Goal: Communication & Community: Answer question/provide support

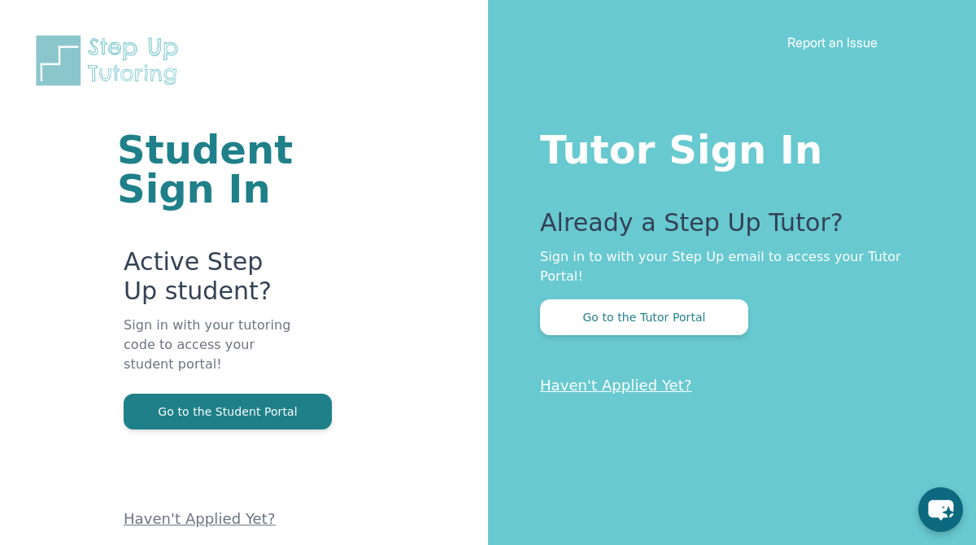
drag, startPoint x: 604, startPoint y: 332, endPoint x: 604, endPoint y: 322, distance: 9.8
click at [604, 324] on div "Tutor Sign In Already a Step Up Tutor? Sign in to with your Step Up email to ac…" at bounding box center [732, 272] width 488 height 545
click at [609, 305] on button "Go to the Tutor Portal" at bounding box center [644, 317] width 208 height 36
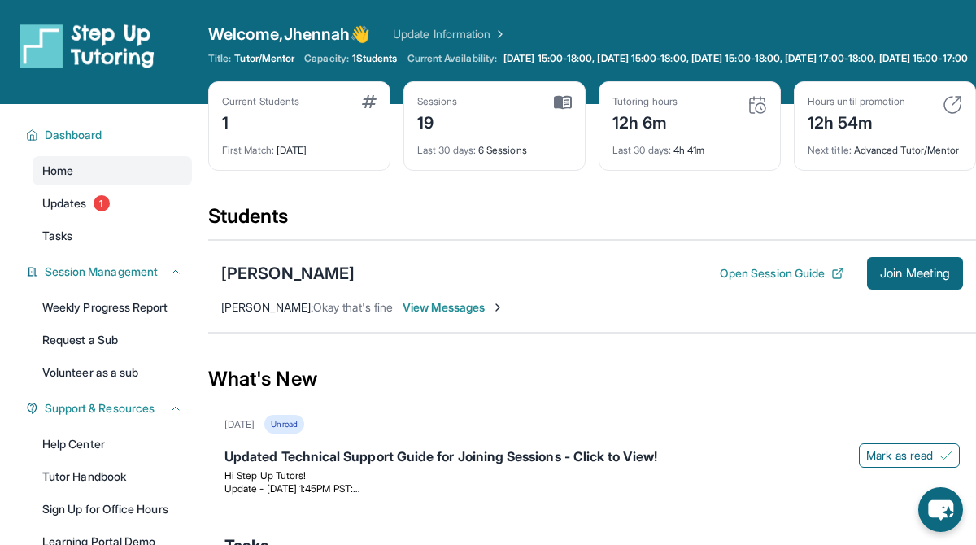
click at [432, 316] on span "View Messages" at bounding box center [454, 307] width 102 height 16
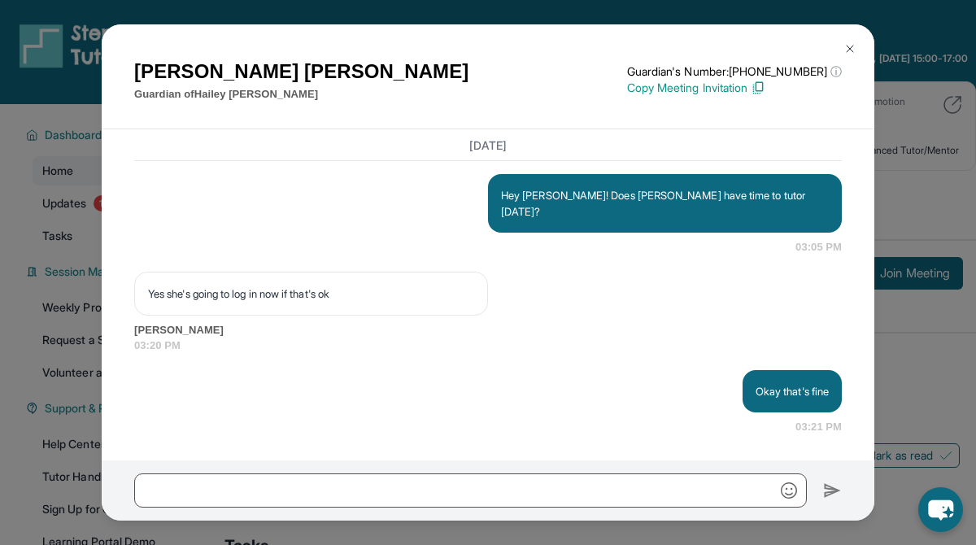
scroll to position [7270, 0]
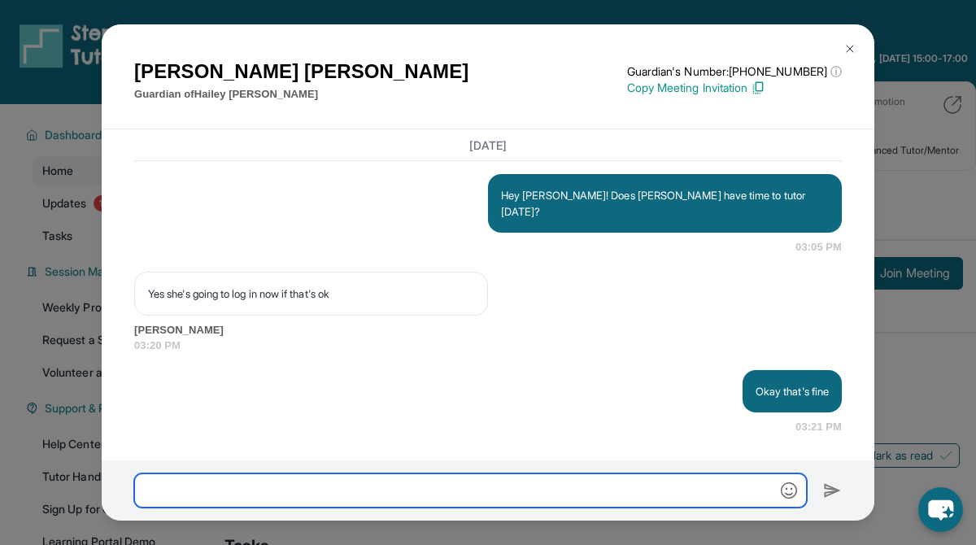
click at [554, 490] on input "text" at bounding box center [470, 490] width 673 height 34
type input "*"
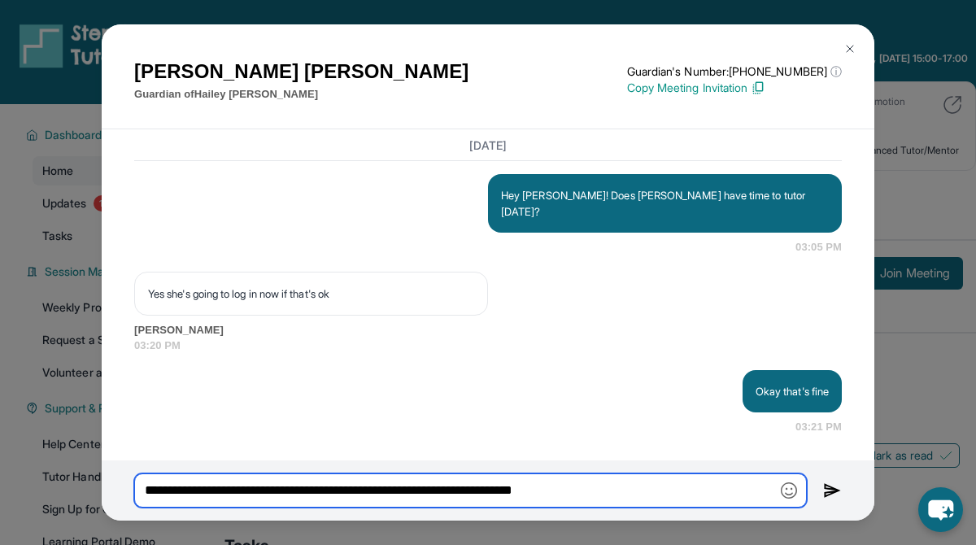
type input "**********"
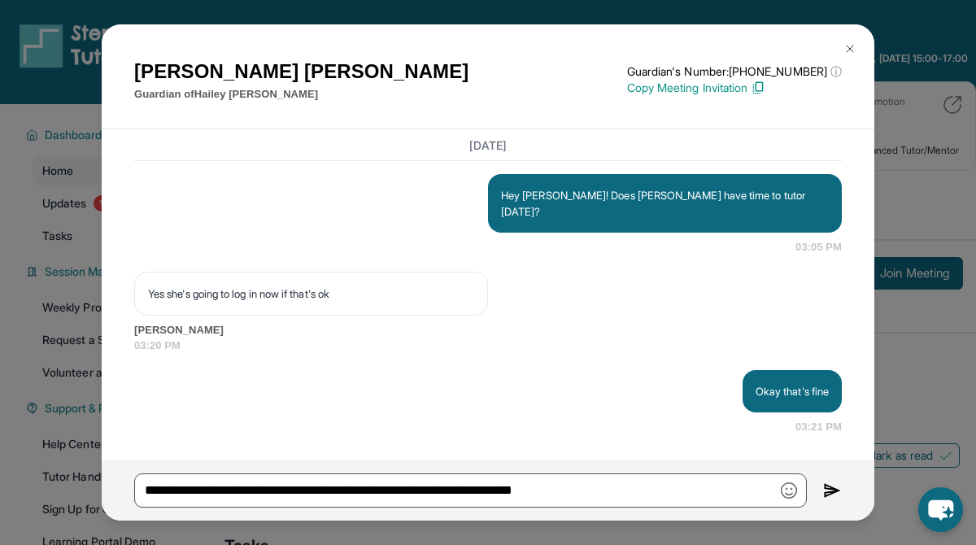
click at [831, 491] on img at bounding box center [832, 491] width 19 height 20
click at [779, 488] on img "button" at bounding box center [785, 490] width 16 height 16
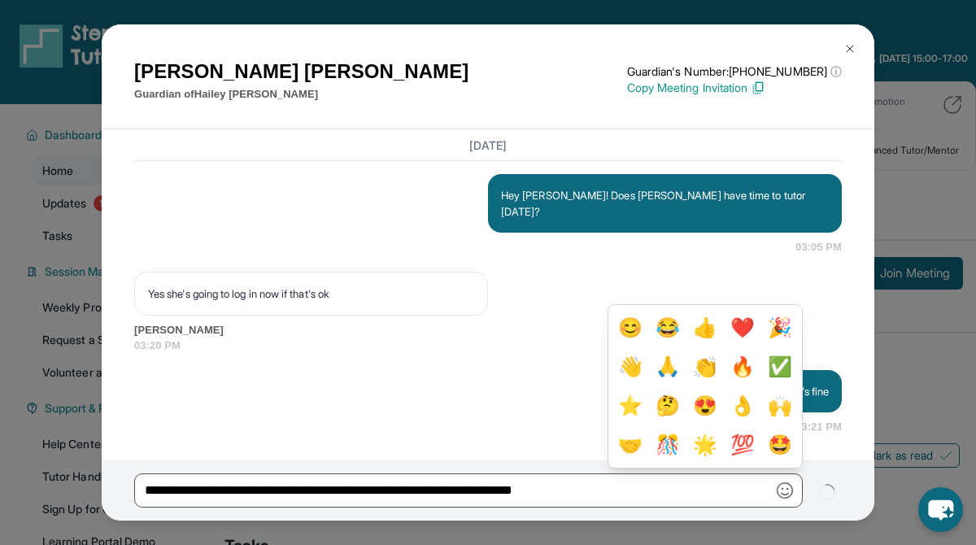
click at [752, 283] on div "Yes she's going to log in now if that's ok [PERSON_NAME][GEOGRAPHIC_DATA] 03:20…" at bounding box center [488, 313] width 708 height 82
click at [792, 492] on img "button" at bounding box center [785, 490] width 16 height 16
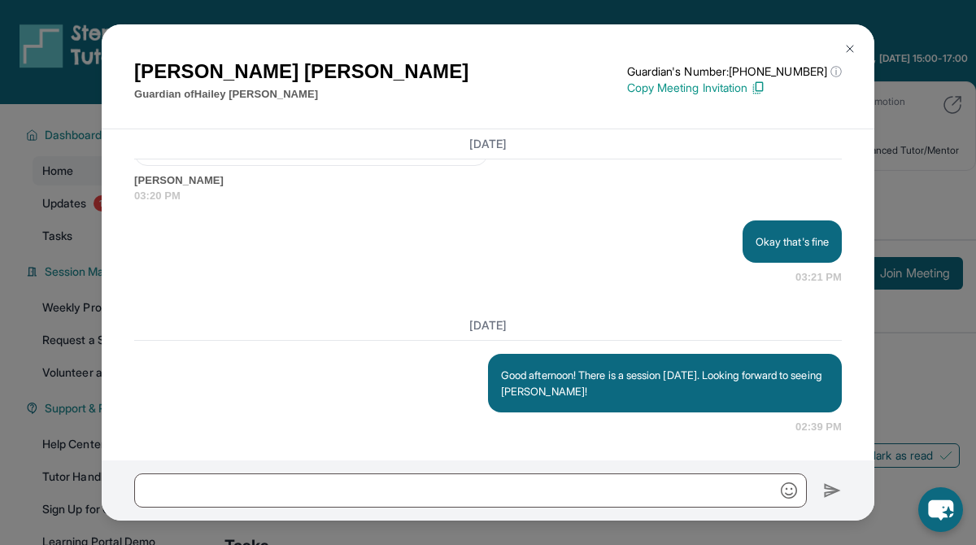
scroll to position [7420, 0]
click at [844, 47] on img at bounding box center [850, 48] width 13 height 13
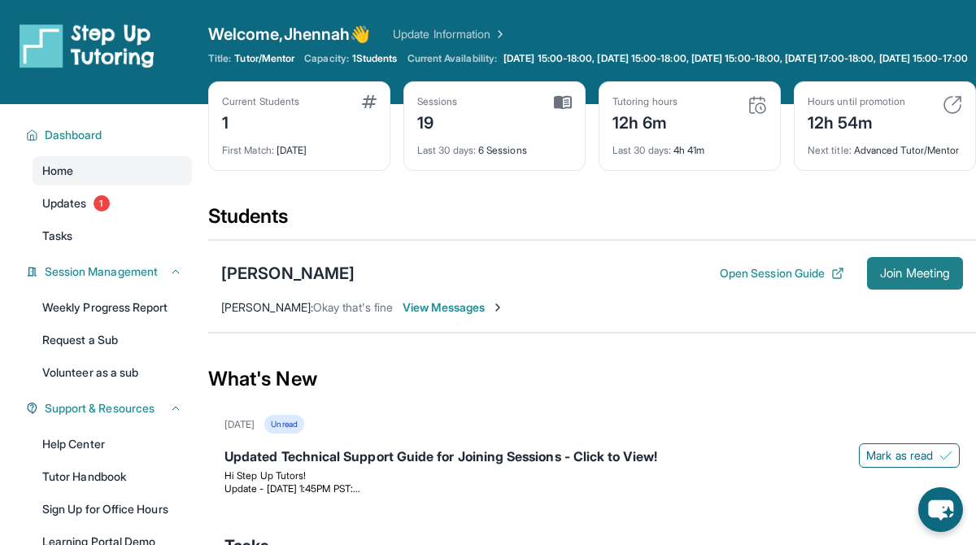
click at [934, 278] on span "Join Meeting" at bounding box center [915, 273] width 70 height 10
click at [411, 316] on span "View Messages" at bounding box center [454, 307] width 102 height 16
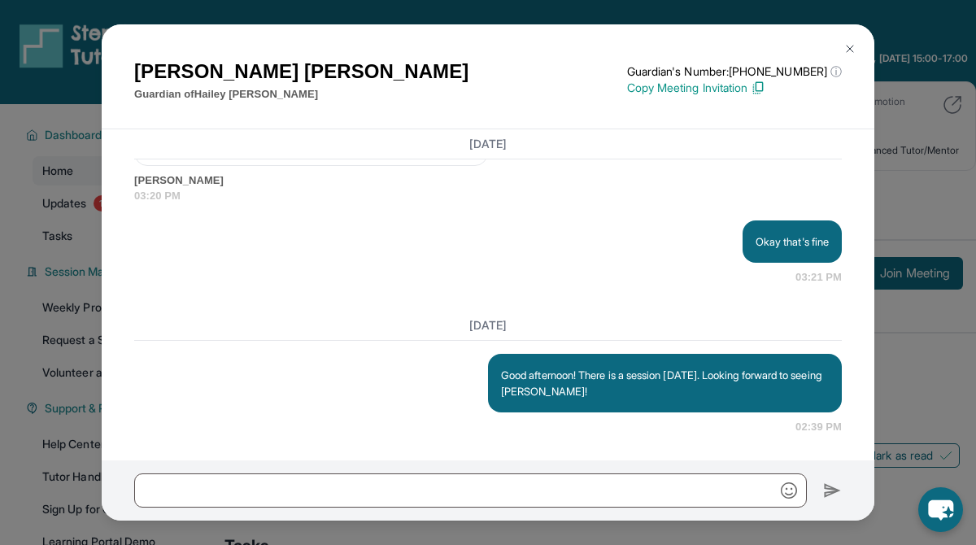
click at [848, 48] on img at bounding box center [850, 48] width 13 height 13
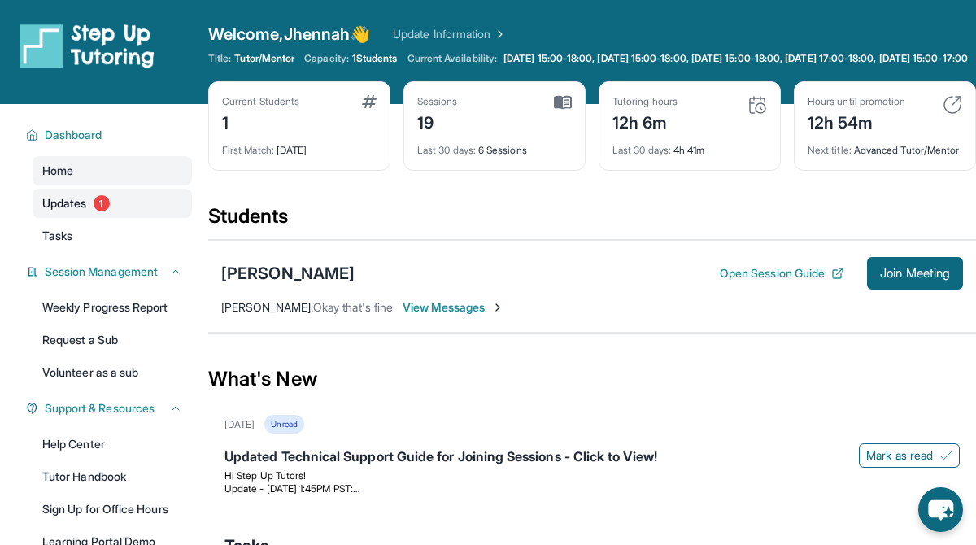
click at [150, 216] on link "Updates 1" at bounding box center [112, 203] width 159 height 29
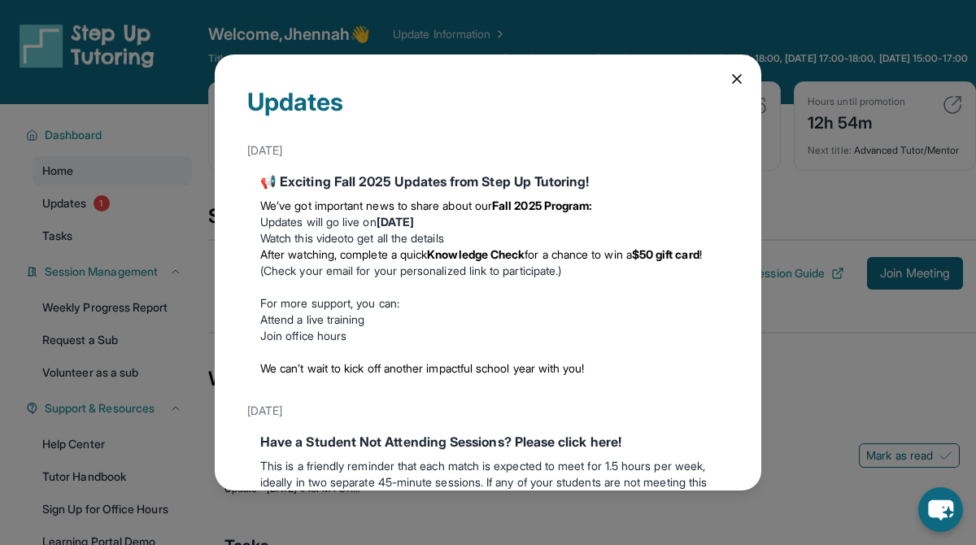
drag, startPoint x: 743, startPoint y: 75, endPoint x: 721, endPoint y: 221, distance: 148.1
click at [721, 221] on div "Updates [DATE] 📢 Exciting Fall 2025 Updates from Step Up Tutoring! We’ve got im…" at bounding box center [488, 273] width 547 height 436
click at [667, 469] on p "This is a friendly reminder that each match is expected to meet for 1.5 hours p…" at bounding box center [488, 507] width 456 height 98
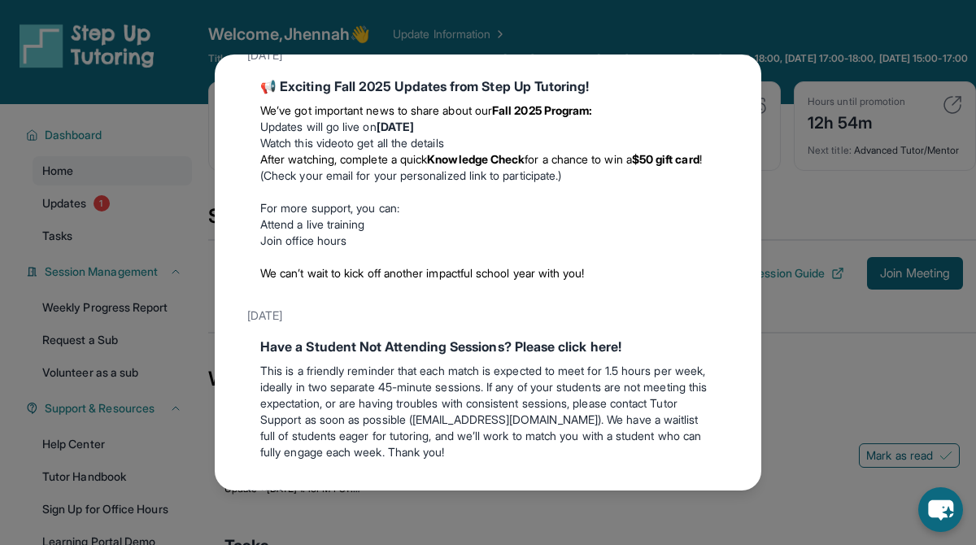
scroll to position [98, 0]
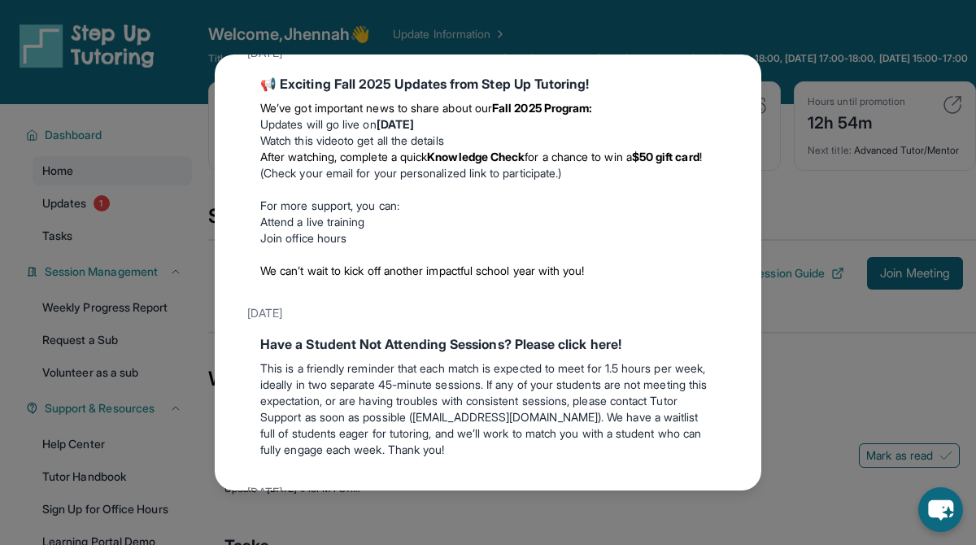
click at [844, 434] on div "Updates [DATE] 📢 Exciting Fall 2025 Updates from Step Up Tutoring! We’ve got im…" at bounding box center [488, 272] width 976 height 545
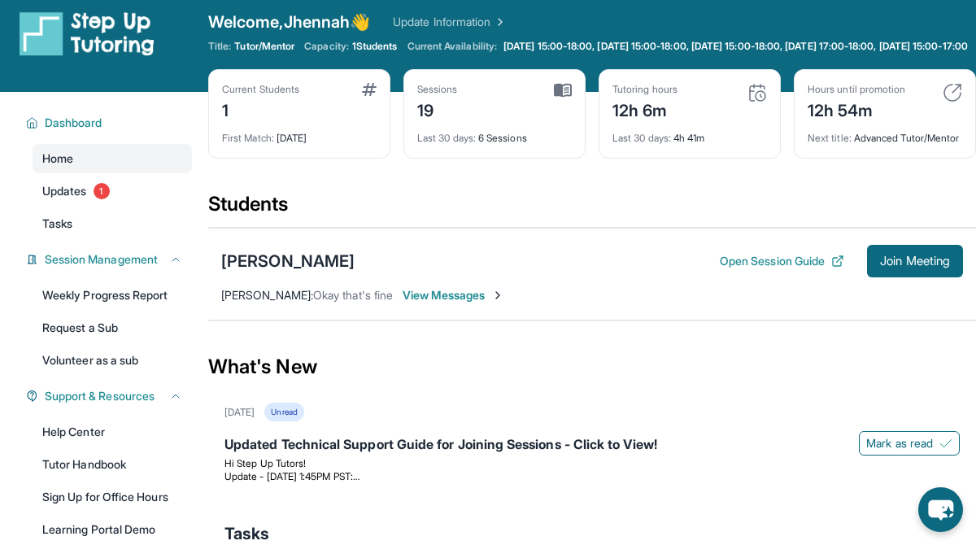
scroll to position [18, 0]
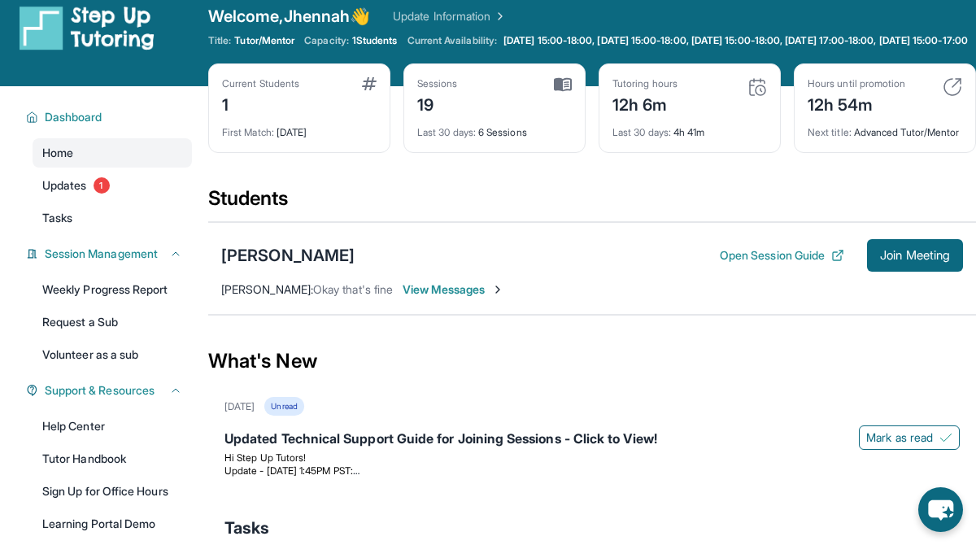
click at [352, 315] on div "[PERSON_NAME] Open Session Guide Join Meeting [PERSON_NAME] : Okay that's fine …" at bounding box center [592, 268] width 768 height 93
click at [417, 298] on span "View Messages" at bounding box center [454, 289] width 102 height 16
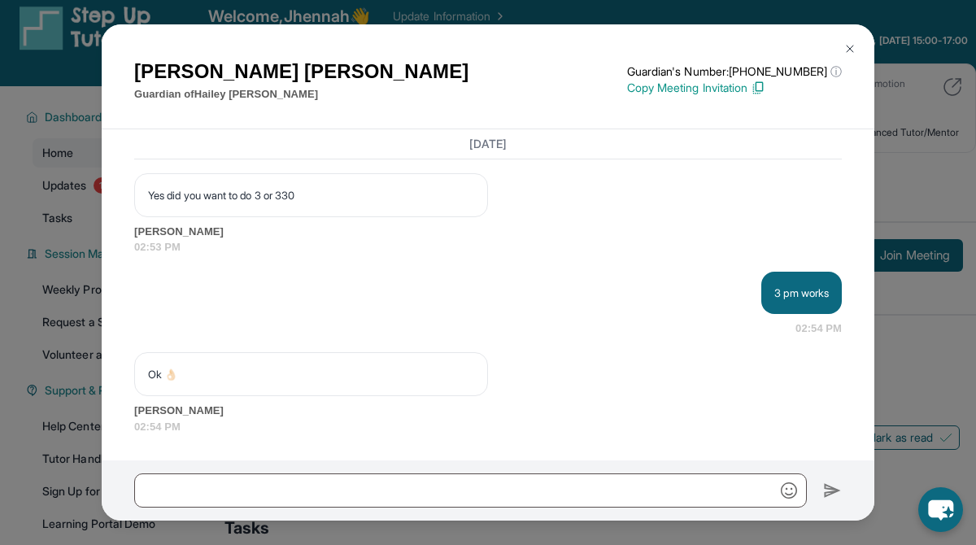
scroll to position [7698, 0]
click at [847, 48] on img at bounding box center [850, 48] width 13 height 13
